Goal: Check status: Check status

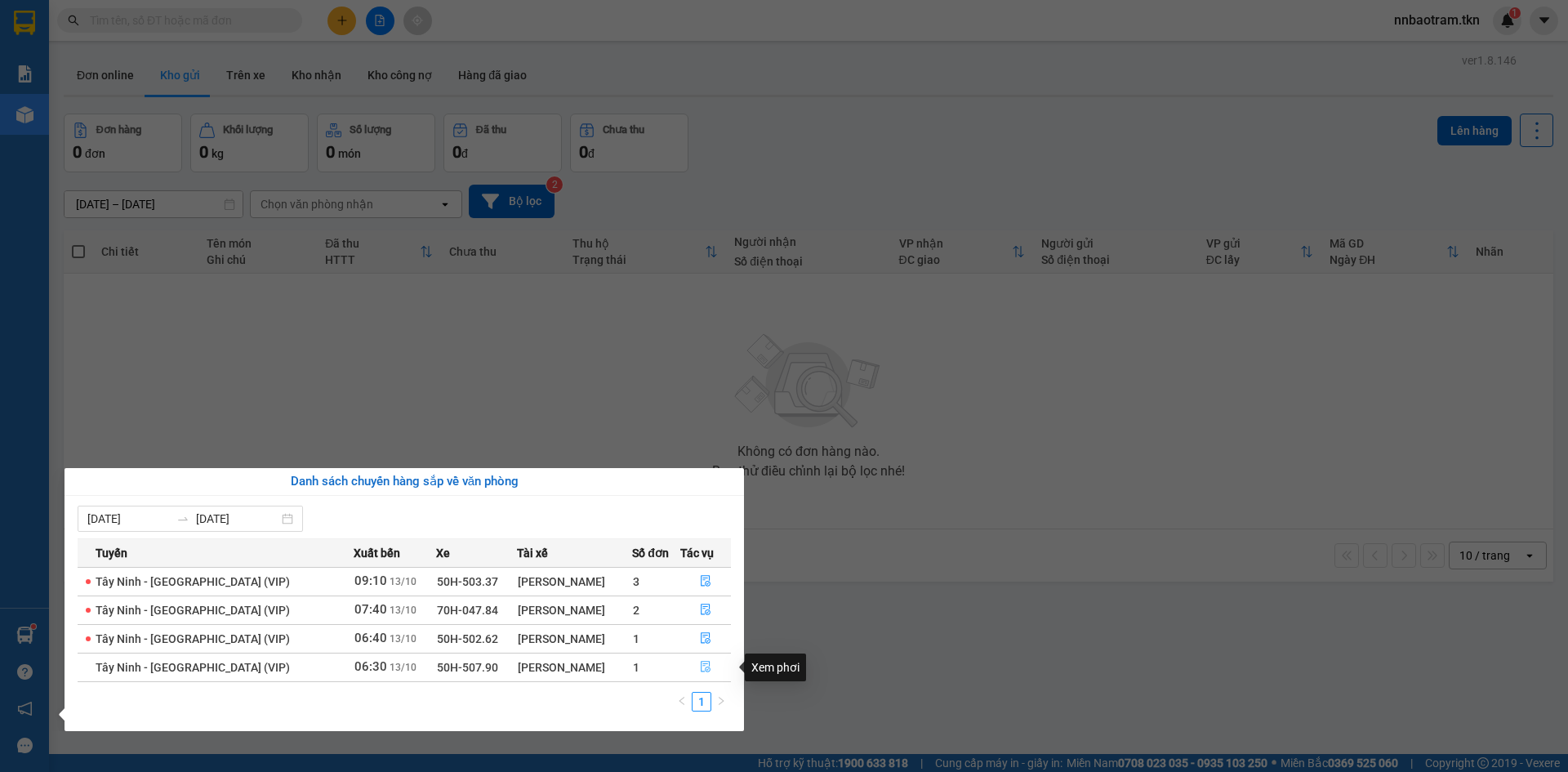
click at [708, 666] on button "button" at bounding box center [706, 668] width 49 height 27
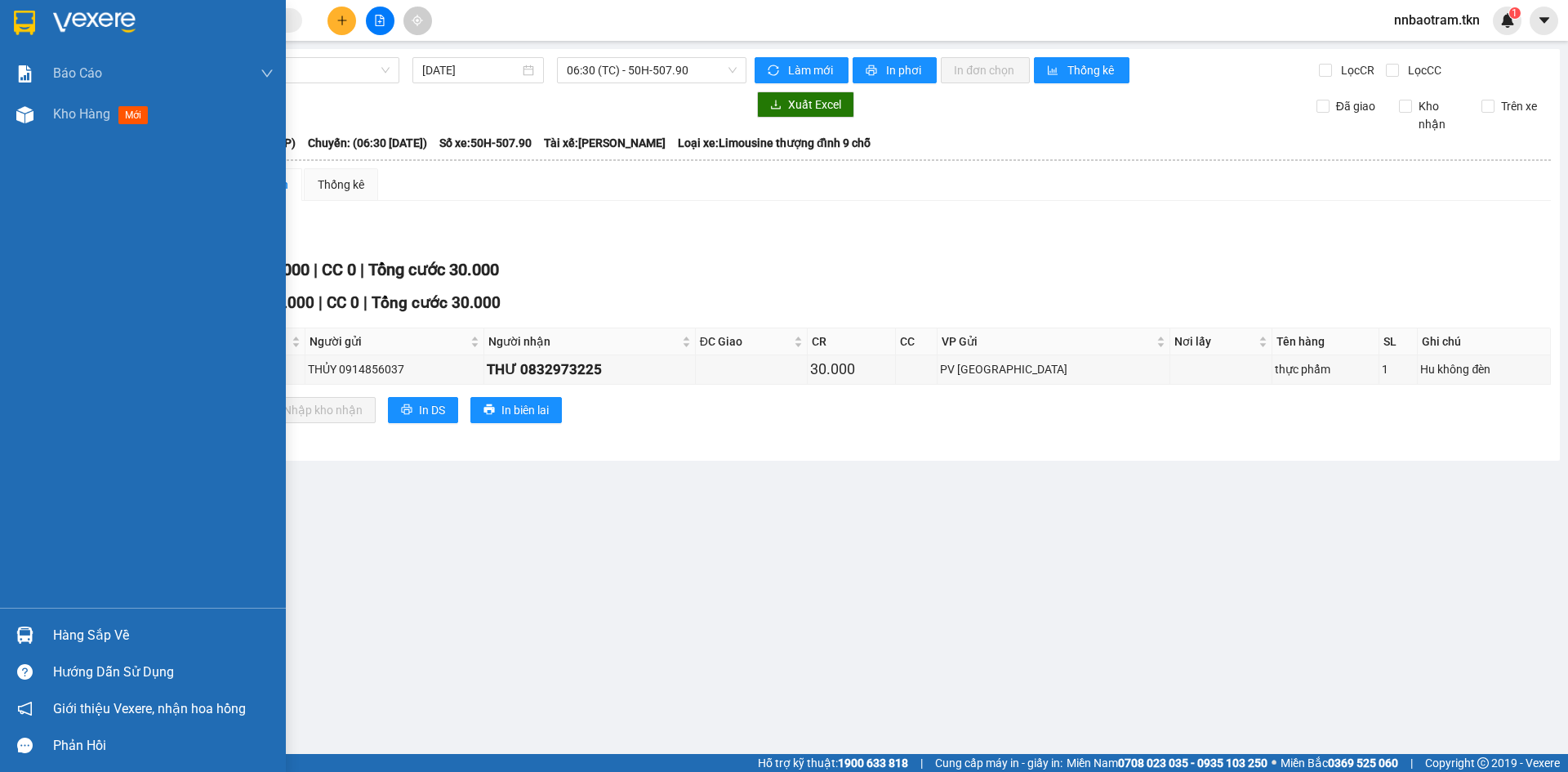
click at [38, 631] on div at bounding box center [25, 635] width 28 height 28
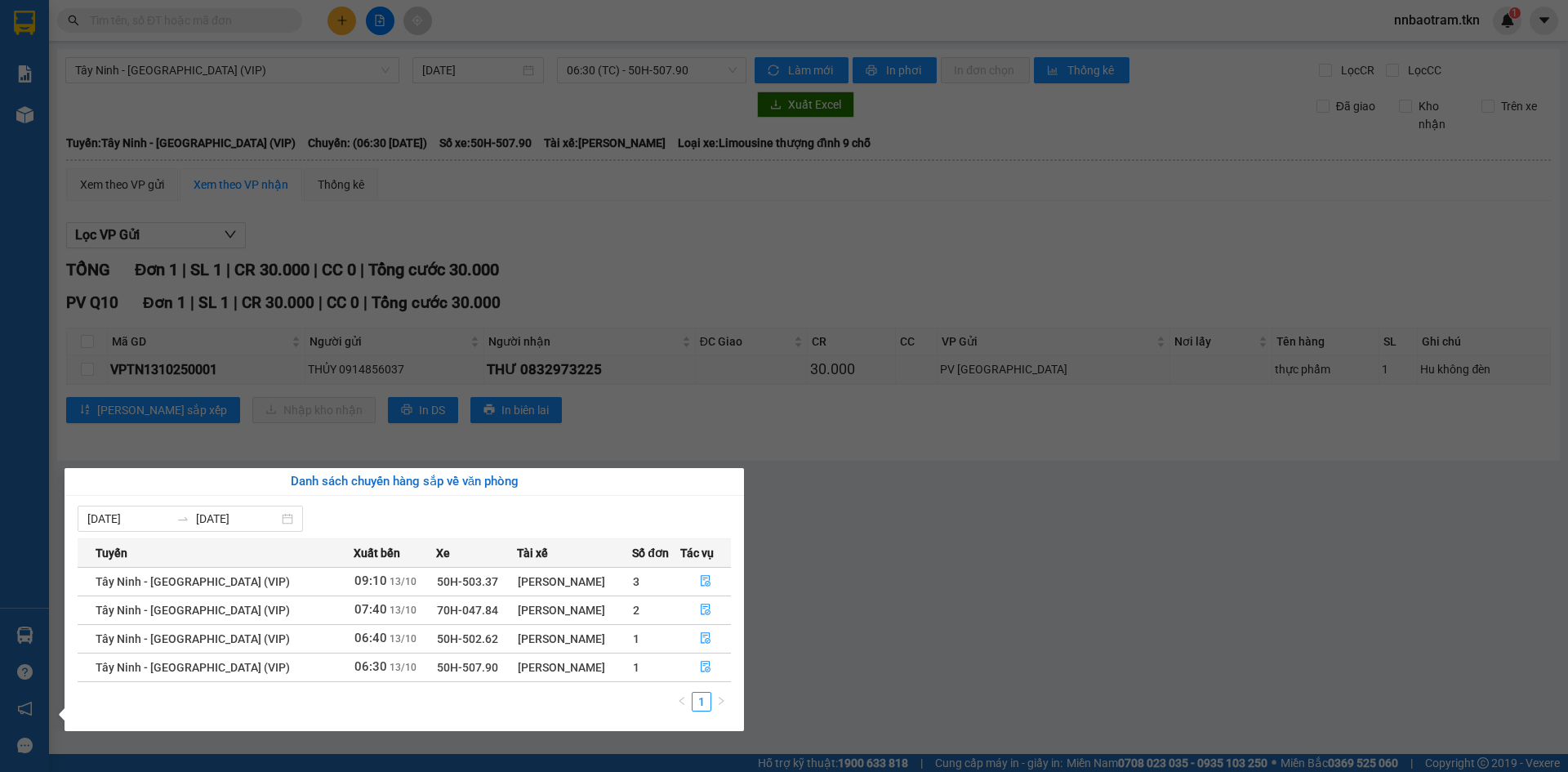
click at [908, 572] on section "Kết quả tìm kiếm ( 0 ) Bộ lọc No Data nnbaotram.tkn 1 Báo cáo Mẫu 1: Báo cáo dò…" at bounding box center [784, 386] width 1568 height 772
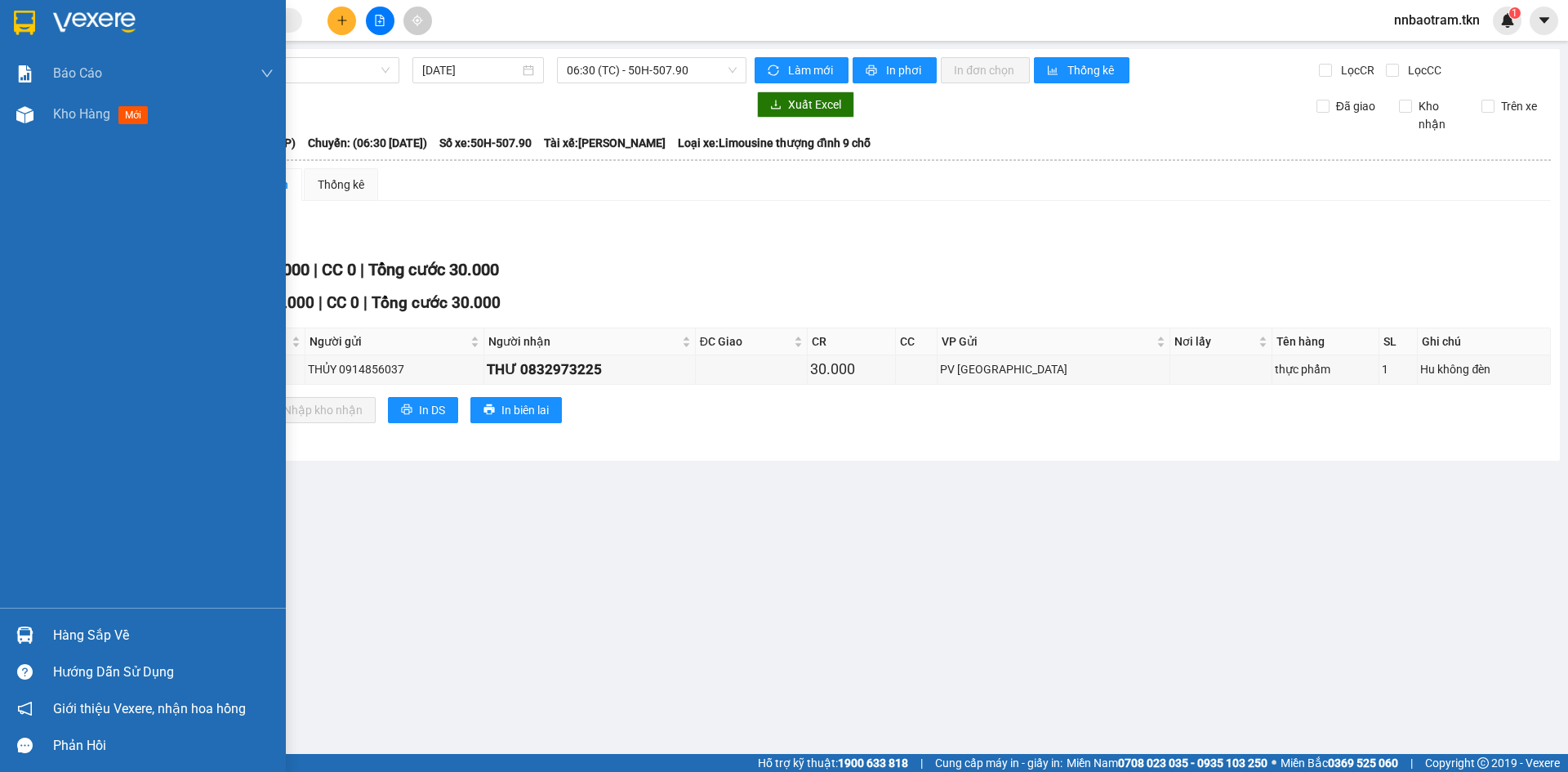
drag, startPoint x: 51, startPoint y: 647, endPoint x: 48, endPoint y: 634, distance: 13.3
click at [49, 646] on div "Hàng sắp về" at bounding box center [143, 635] width 286 height 37
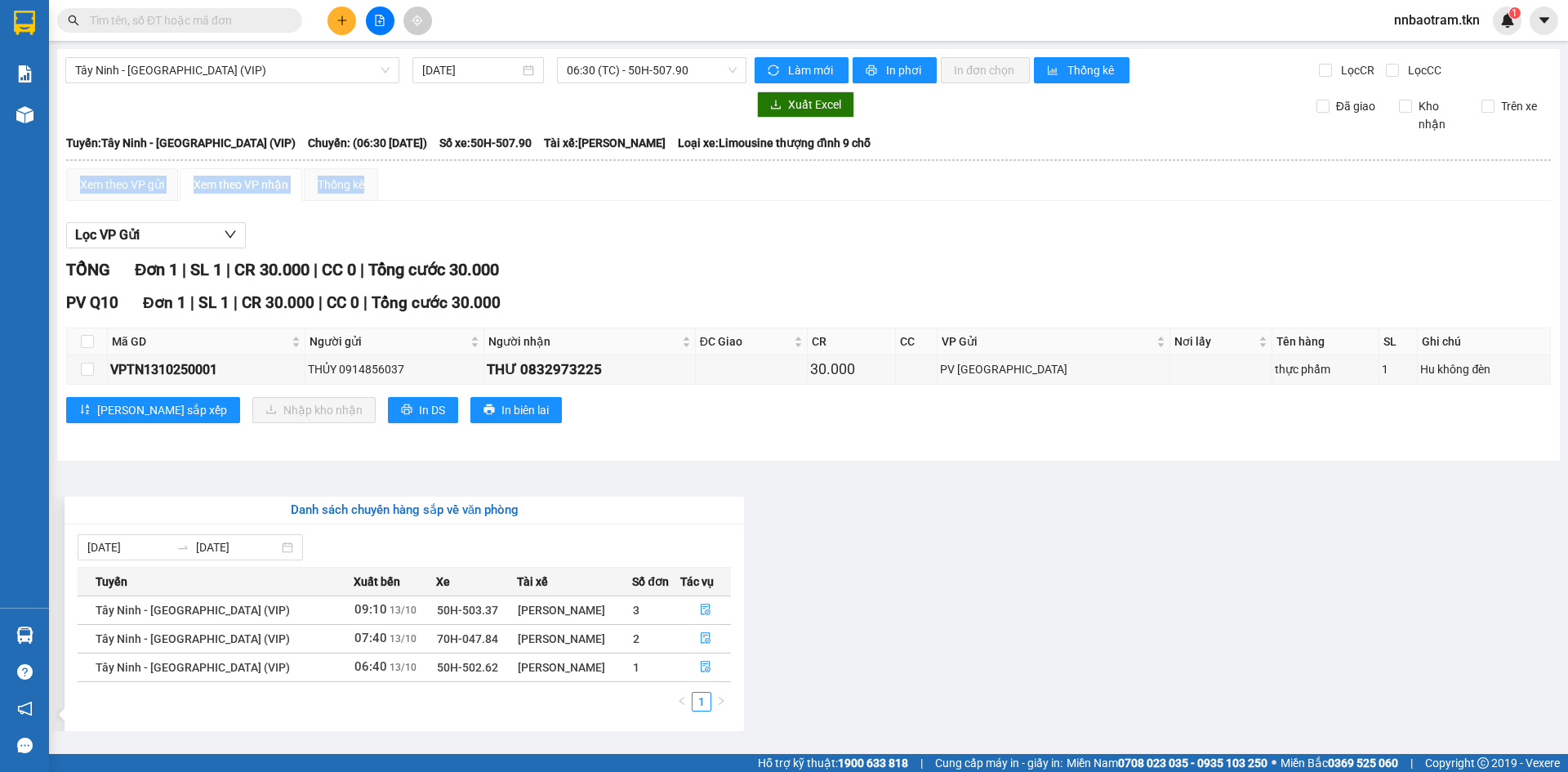
click at [566, 169] on section "Kết quả tìm kiếm ( 0 ) Bộ lọc No Data nnbaotram.tkn 1 Báo cáo Mẫu 1: Báo cáo dò…" at bounding box center [784, 386] width 1568 height 772
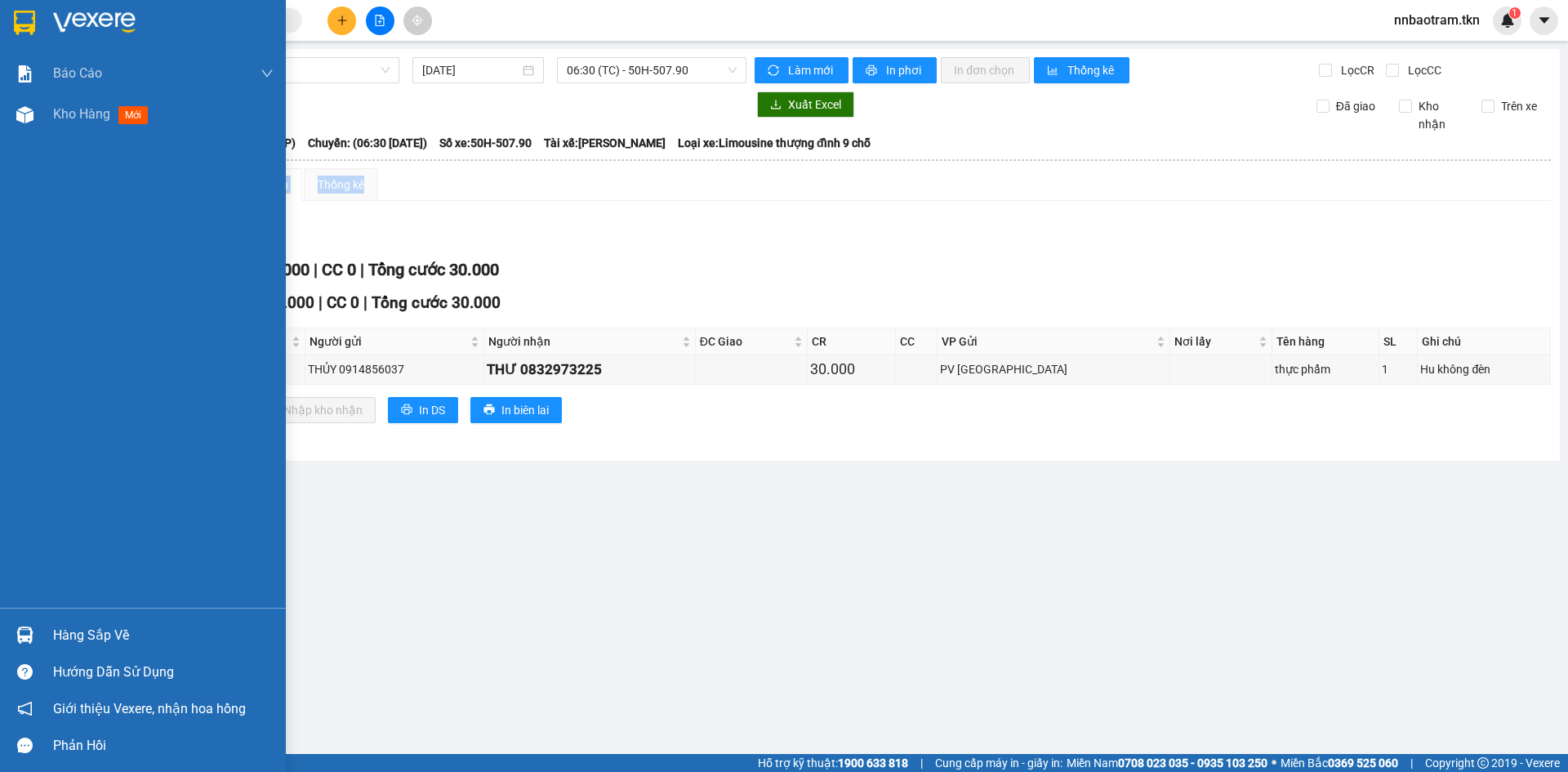
click at [19, 637] on img at bounding box center [25, 635] width 17 height 17
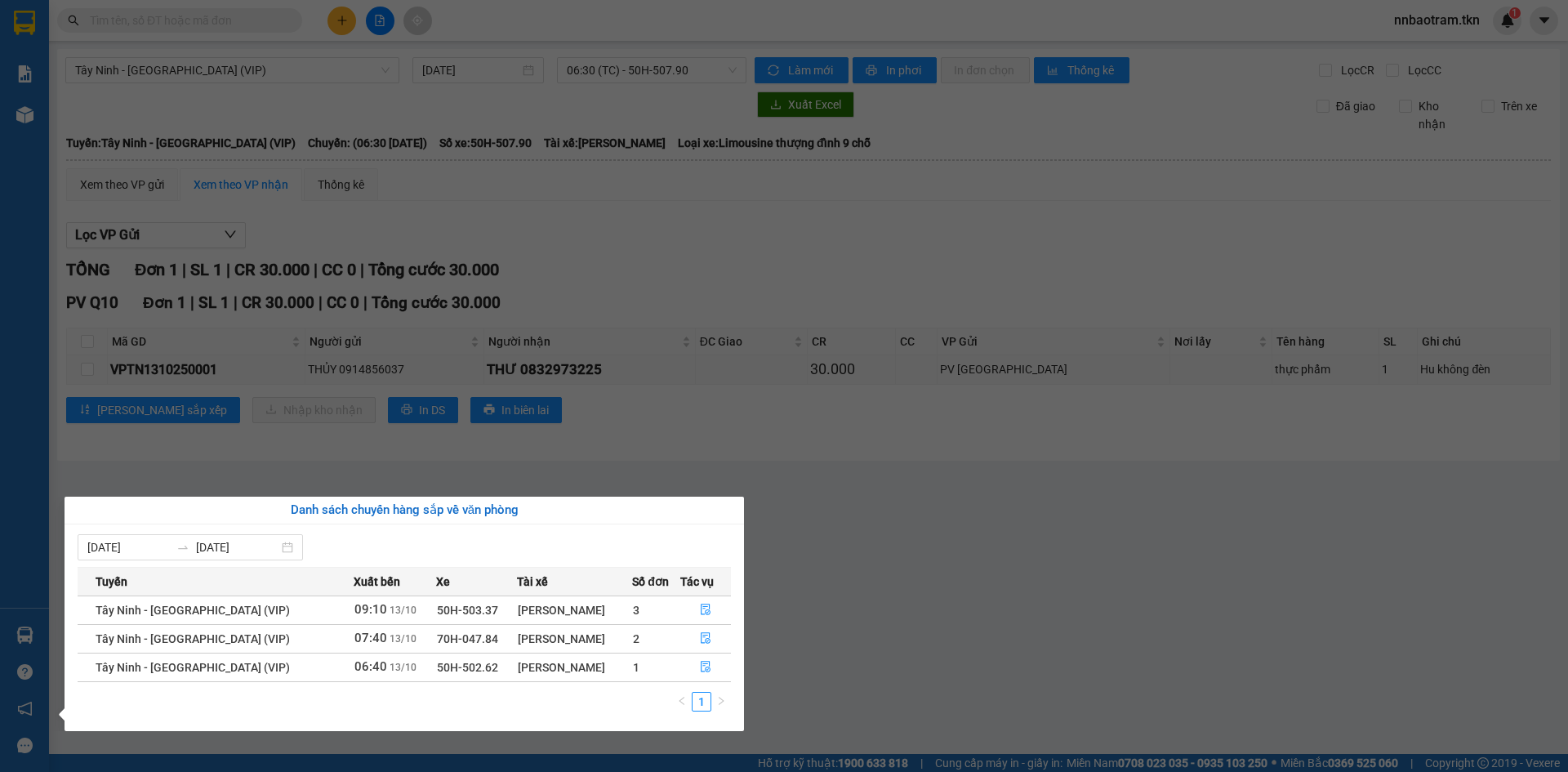
click at [695, 291] on section "Kết quả tìm kiếm ( 0 ) Bộ lọc No Data nnbaotram.tkn 1 Báo cáo Mẫu 1: Báo cáo dò…" at bounding box center [784, 386] width 1568 height 772
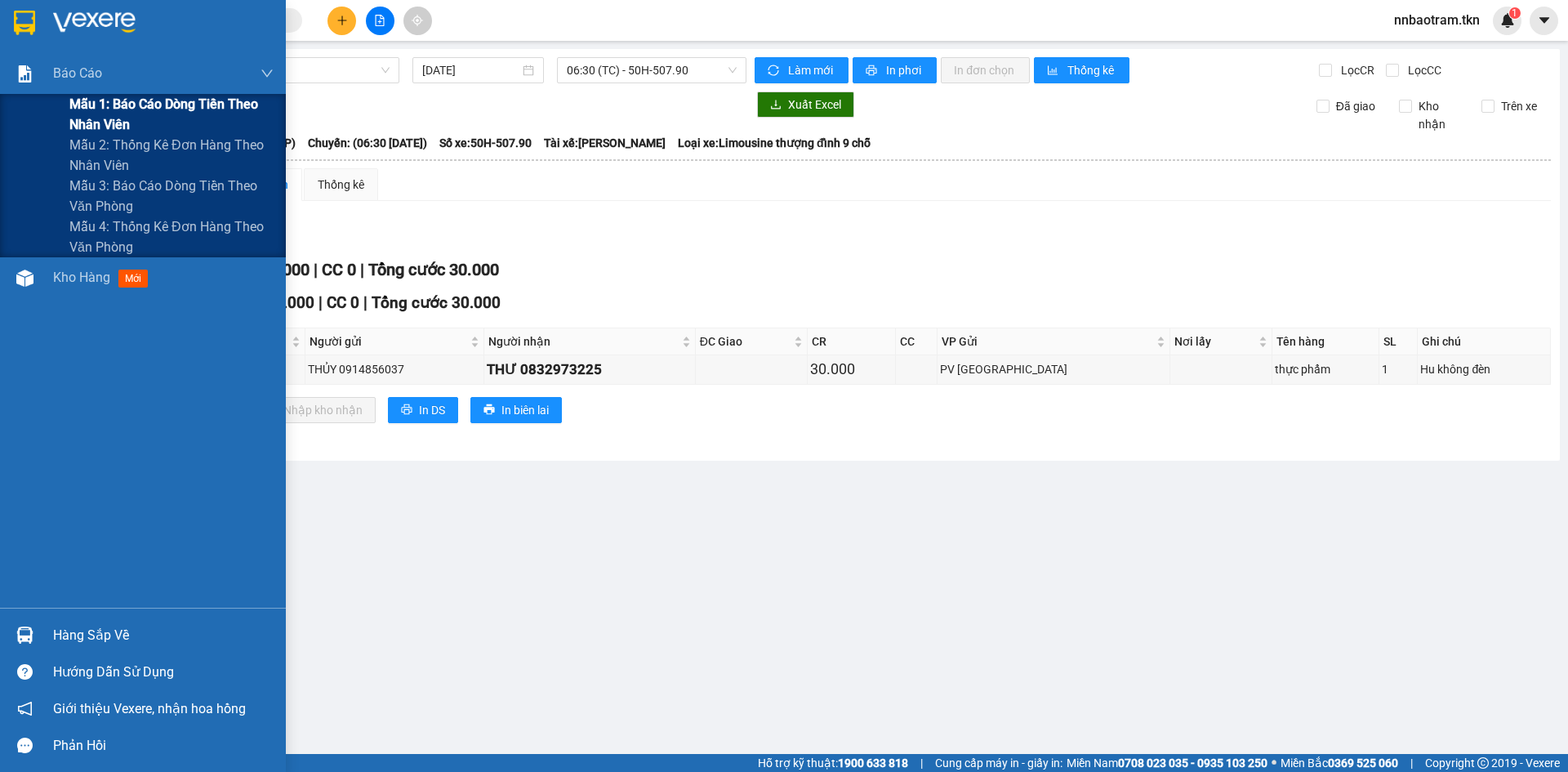
click at [109, 110] on span "Mẫu 1: Báo cáo dòng tiền theo nhân viên" at bounding box center [171, 114] width 204 height 41
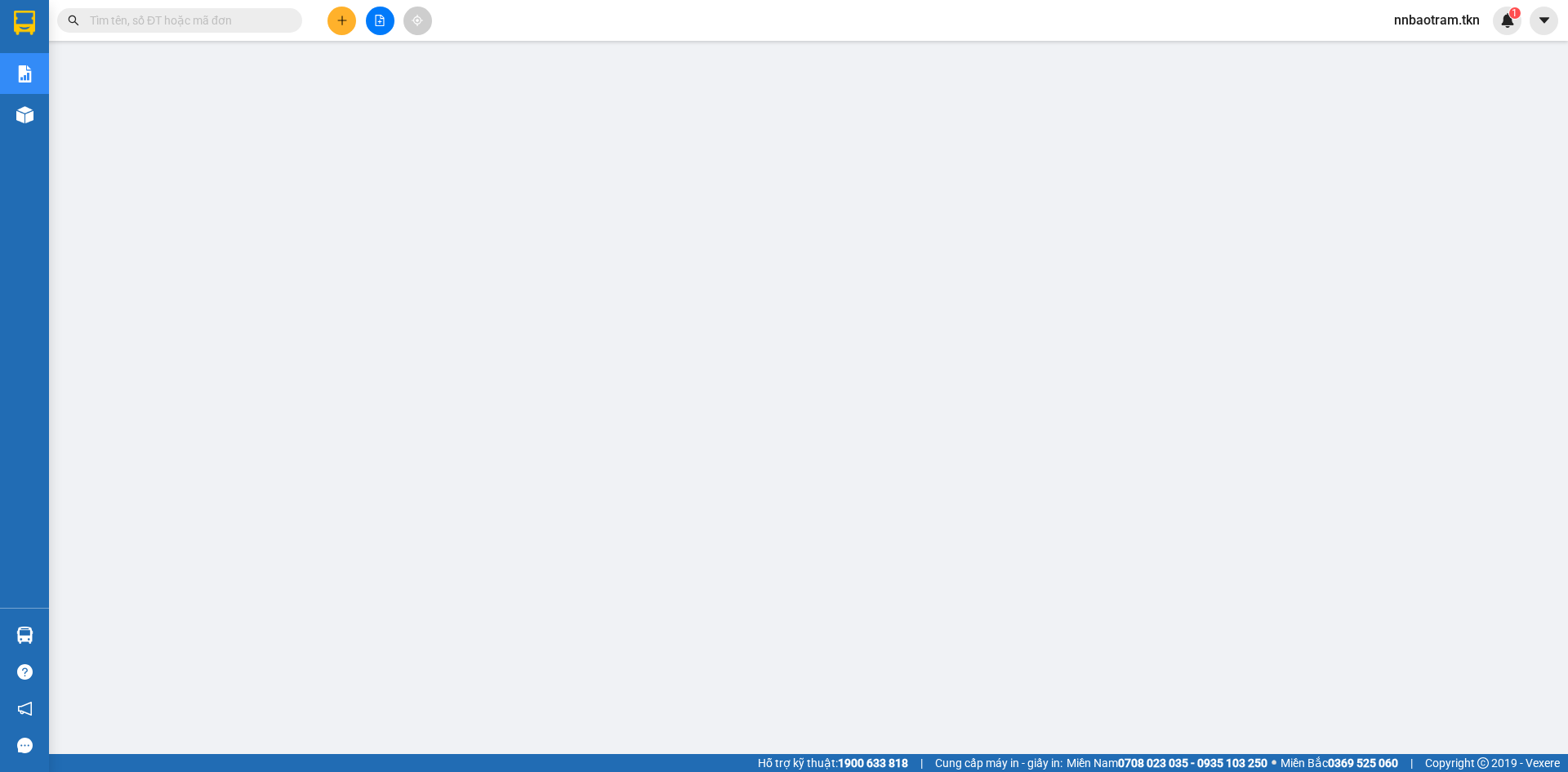
click at [731, 48] on main at bounding box center [784, 376] width 1568 height 754
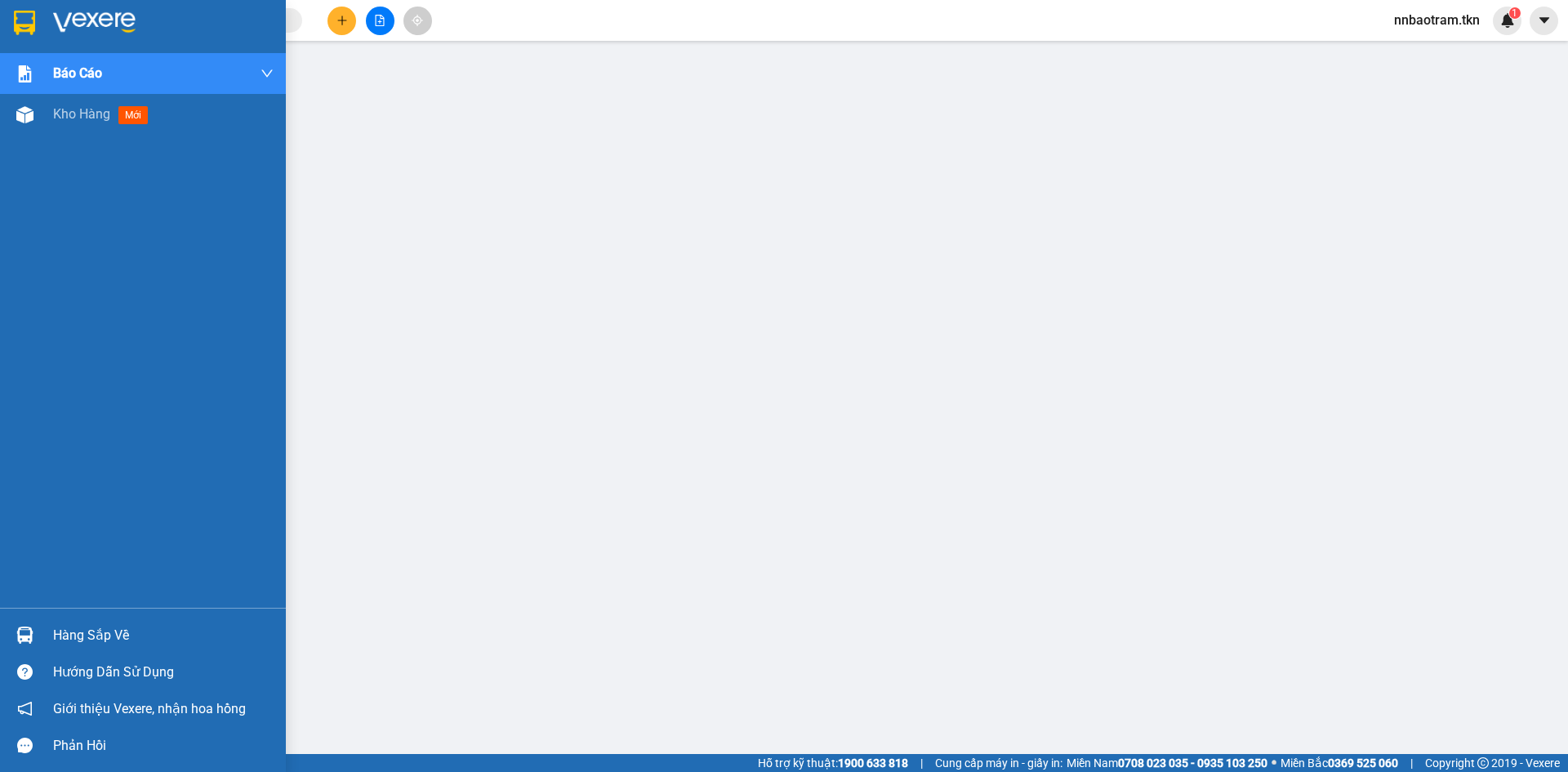
click at [21, 34] on img at bounding box center [24, 23] width 21 height 25
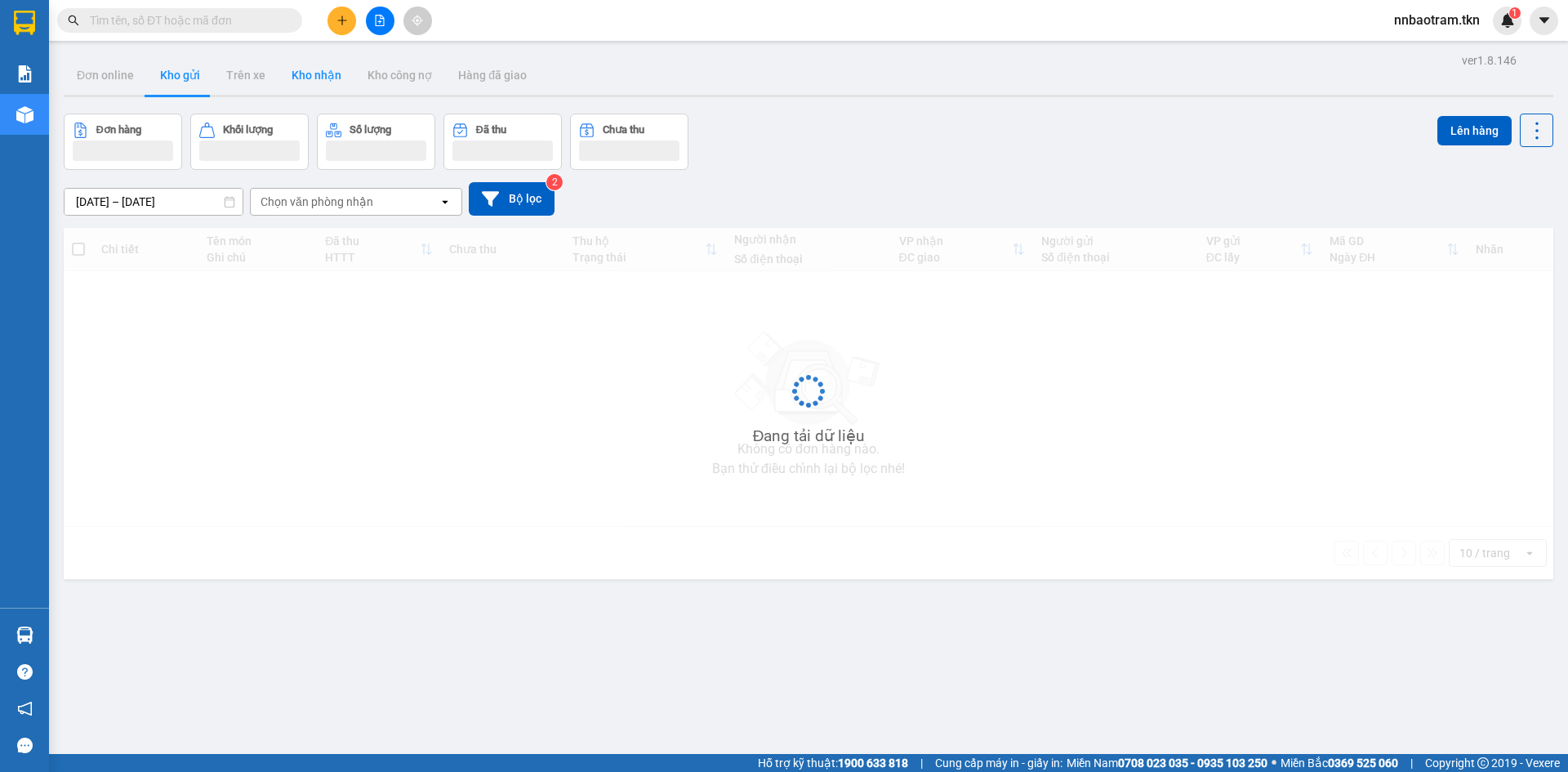
click at [325, 74] on button "Kho nhận" at bounding box center [316, 75] width 76 height 39
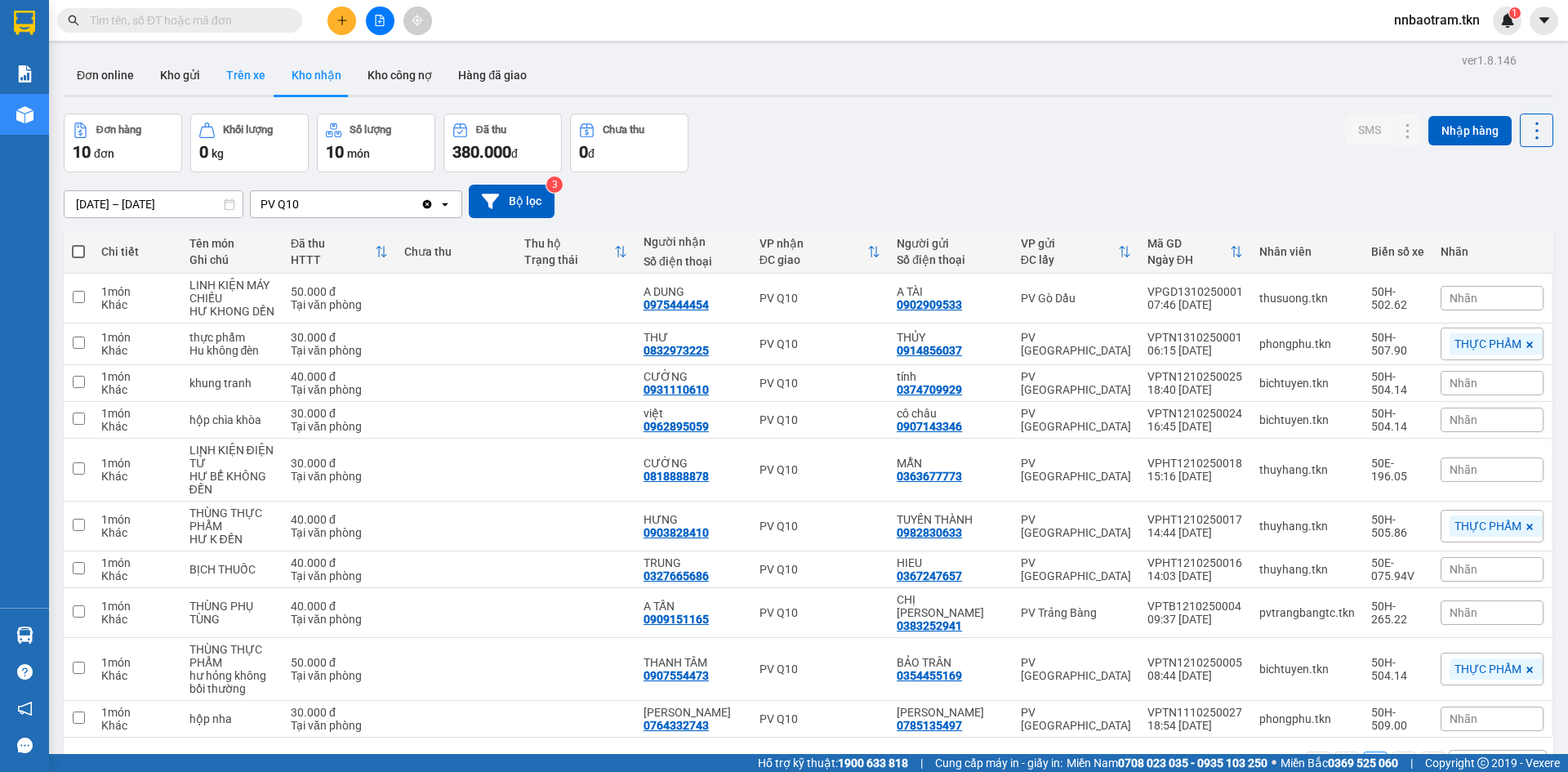
click at [261, 74] on button "Trên xe" at bounding box center [245, 75] width 65 height 39
type input "[DATE] – [DATE]"
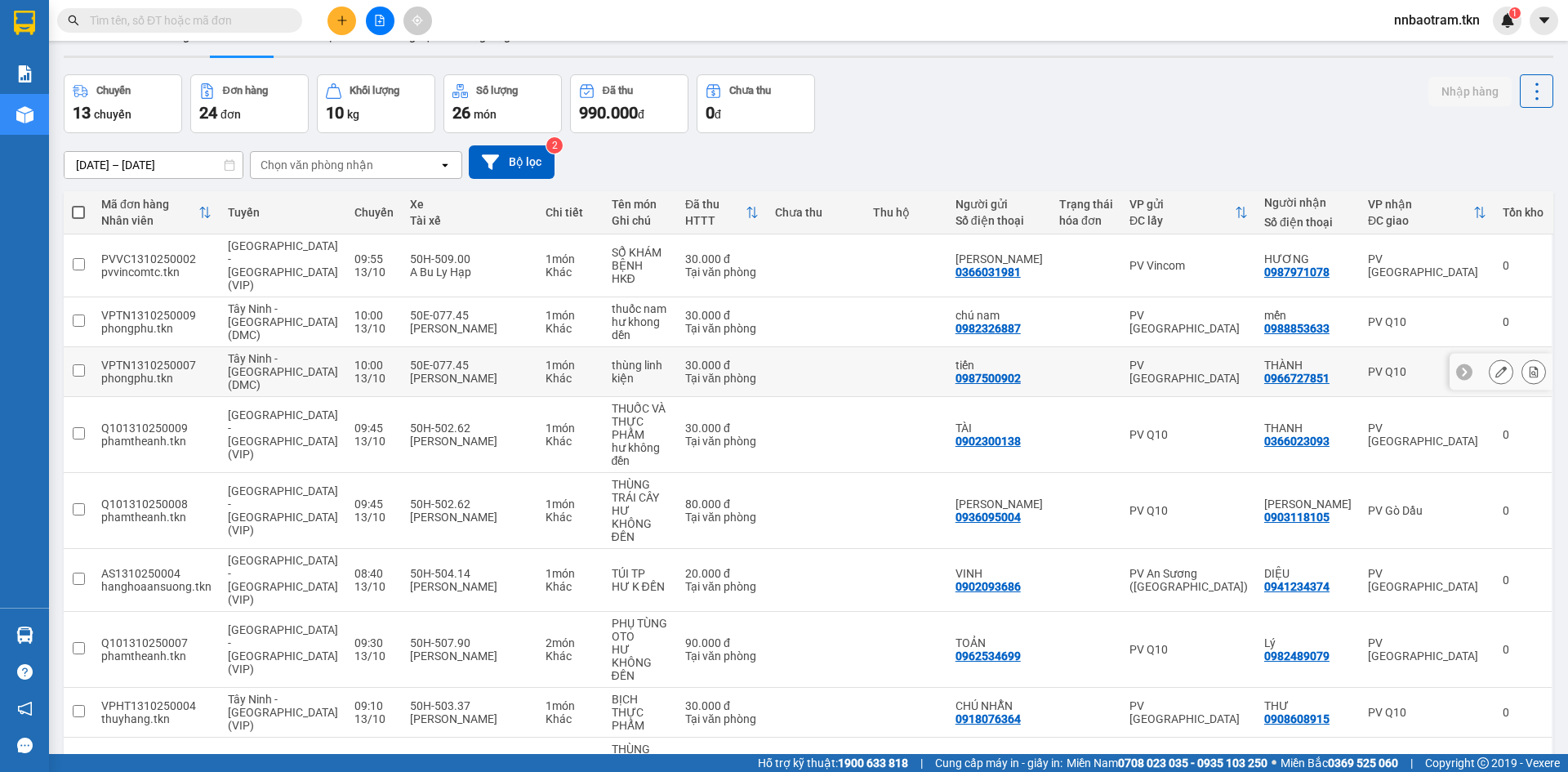
scroll to position [75, 0]
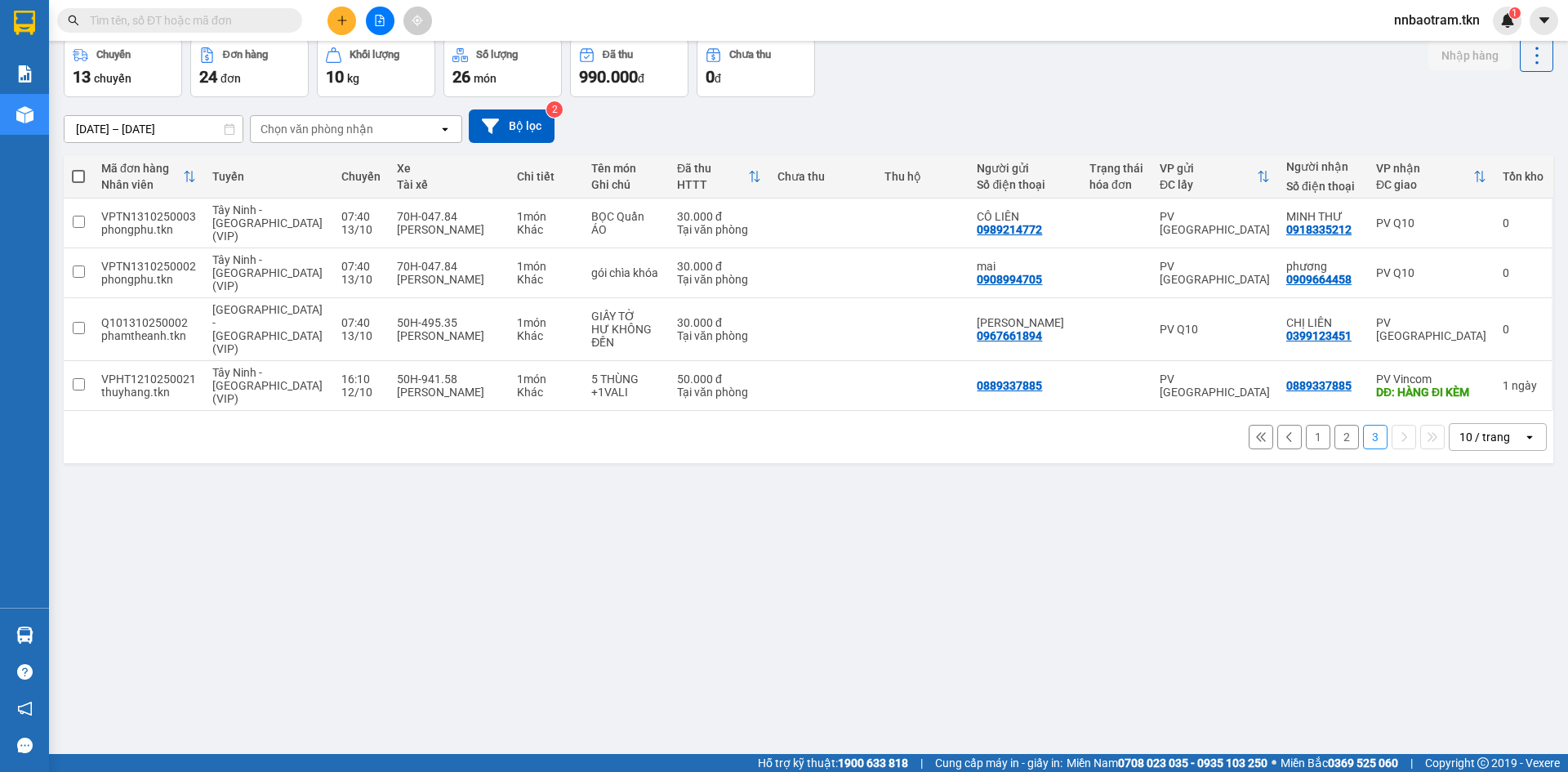
click at [1335, 425] on button "2" at bounding box center [1346, 437] width 25 height 25
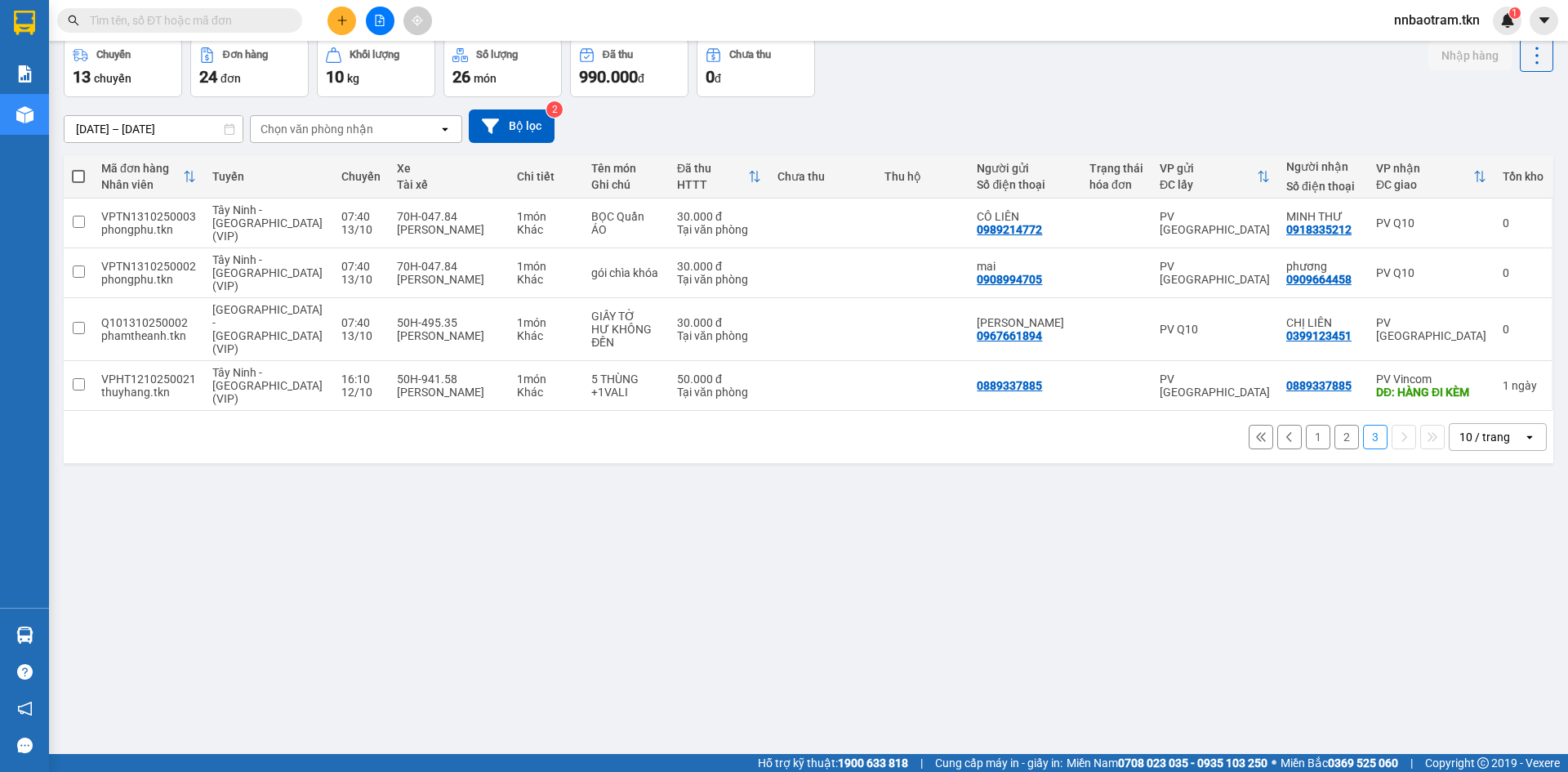
click at [1307, 425] on button "1" at bounding box center [1317, 437] width 25 height 25
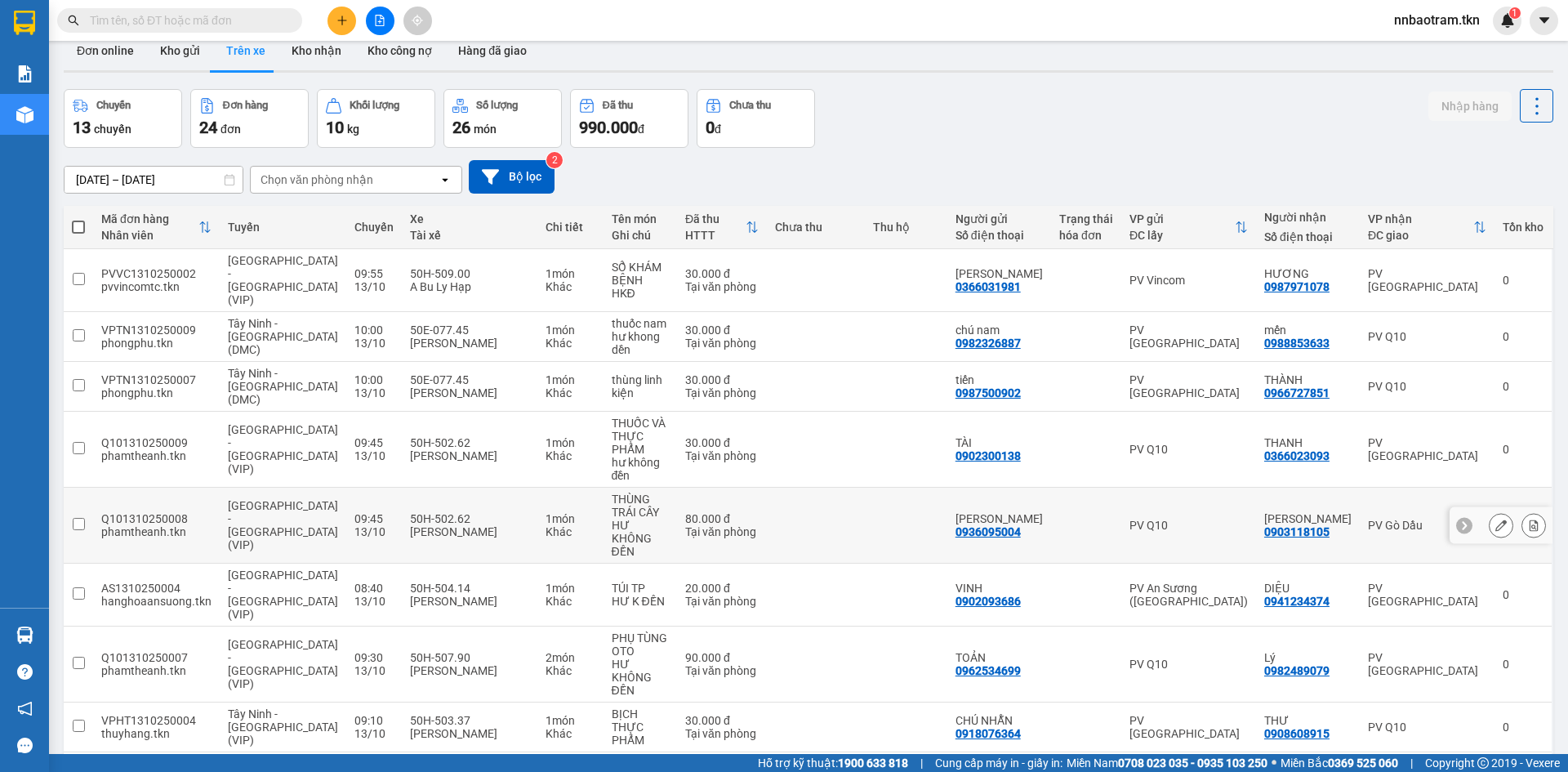
scroll to position [0, 0]
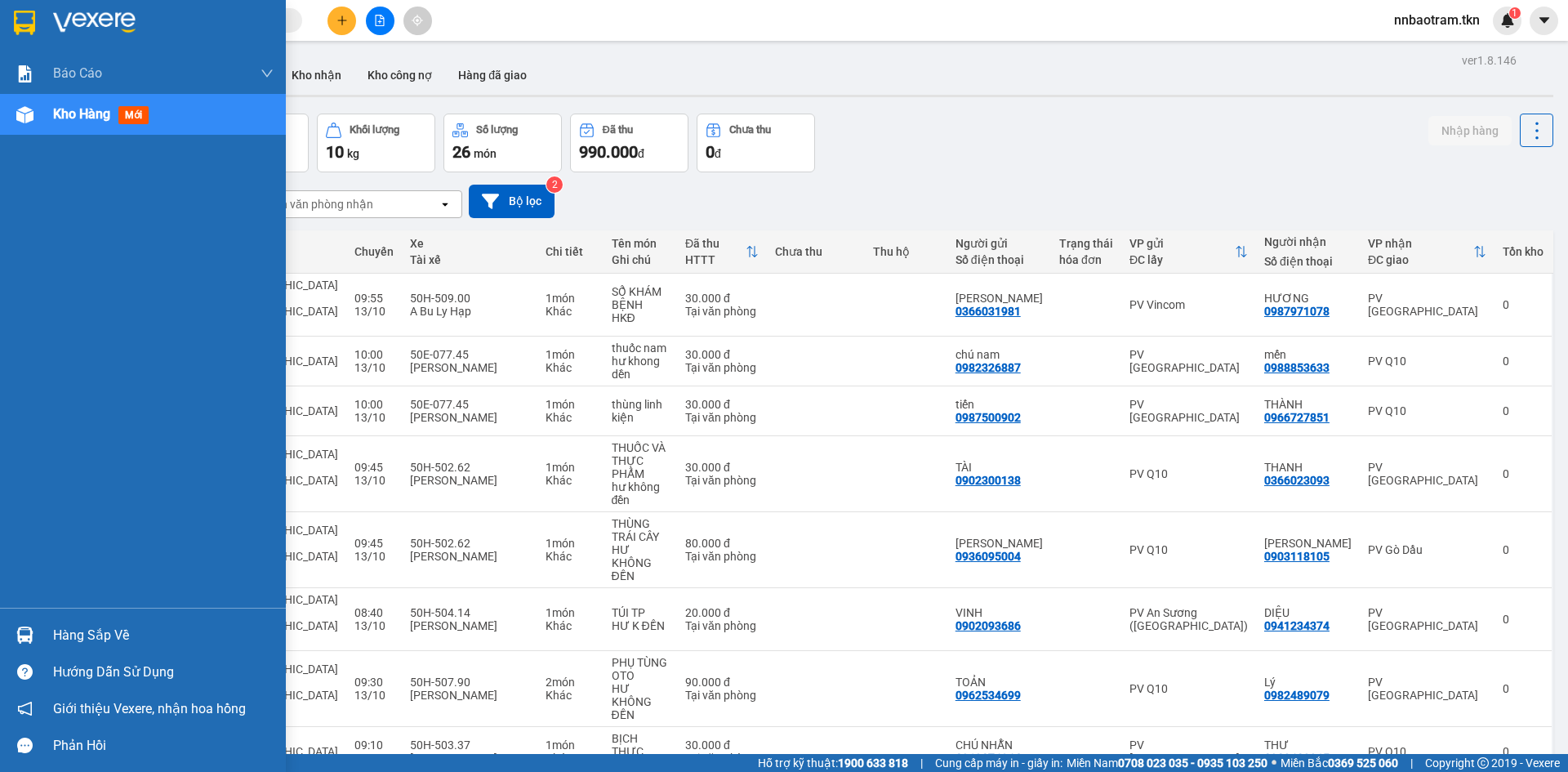
click at [34, 638] on div at bounding box center [25, 635] width 28 height 28
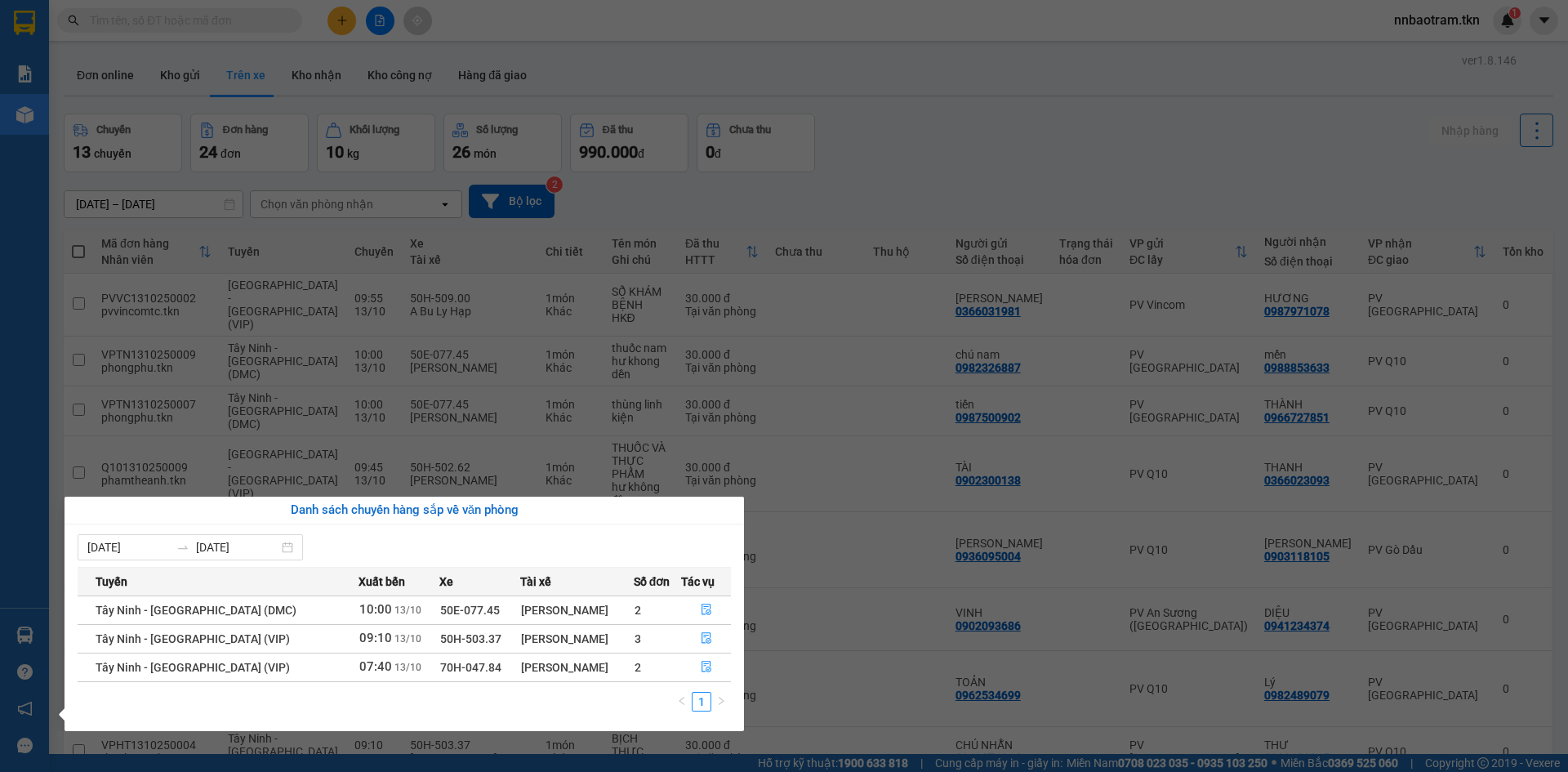
click at [933, 147] on section "Kết quả tìm kiếm ( 0 ) Bộ lọc No Data nnbaotram.tkn 1 Báo cáo Mẫu 1: Báo cáo dò…" at bounding box center [784, 386] width 1568 height 772
